Goal: Obtain resource: Download file/media

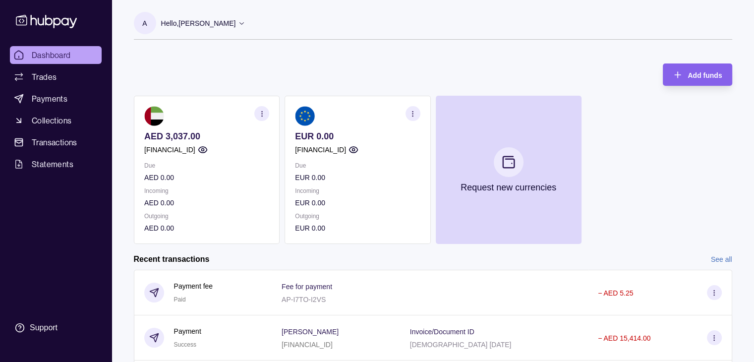
click at [411, 114] on icon "button" at bounding box center [412, 113] width 7 height 7
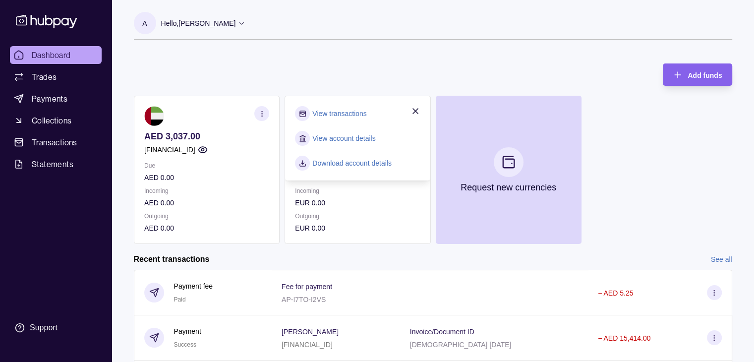
click at [365, 139] on link "View account details" at bounding box center [343, 138] width 63 height 11
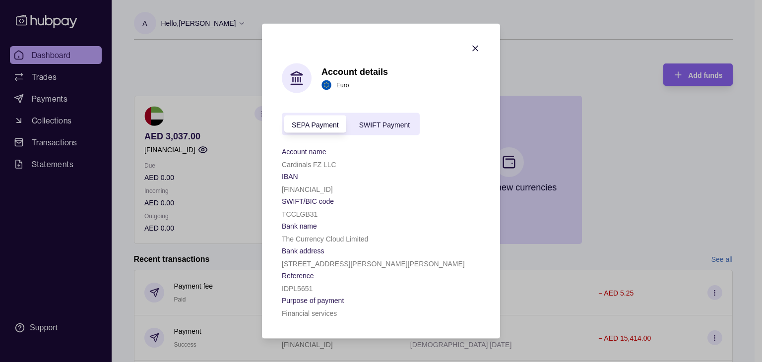
click at [485, 40] on section "Account details Euro SEPA Payment SWIFT Payment Account name Cardinals FZ LLC I…" at bounding box center [381, 181] width 238 height 315
click at [480, 46] on section "Account details Euro SEPA Payment SWIFT Payment Account name Cardinals FZ LLC I…" at bounding box center [381, 181] width 238 height 315
click at [475, 44] on icon "button" at bounding box center [475, 49] width 10 height 10
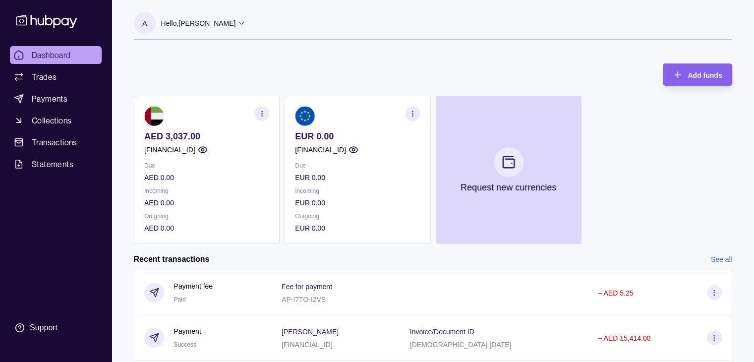
click at [414, 106] on section "button" at bounding box center [412, 113] width 15 height 15
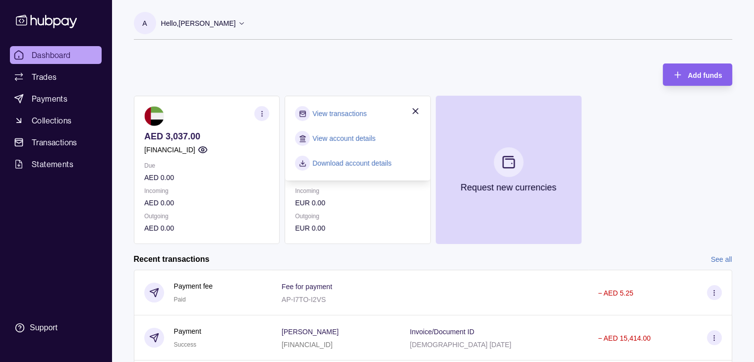
click at [374, 161] on link "Download account details" at bounding box center [351, 163] width 79 height 11
